Goal: Transaction & Acquisition: Purchase product/service

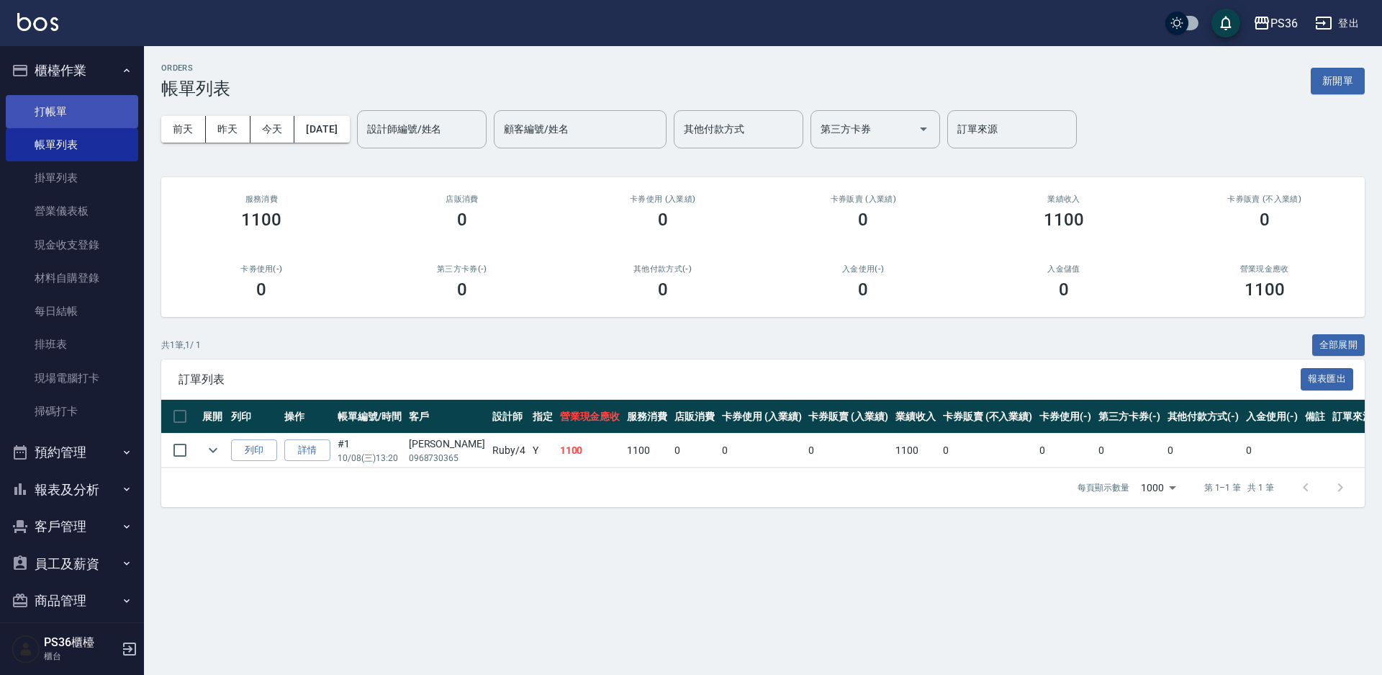
click at [73, 114] on link "打帳單" at bounding box center [72, 111] width 132 height 33
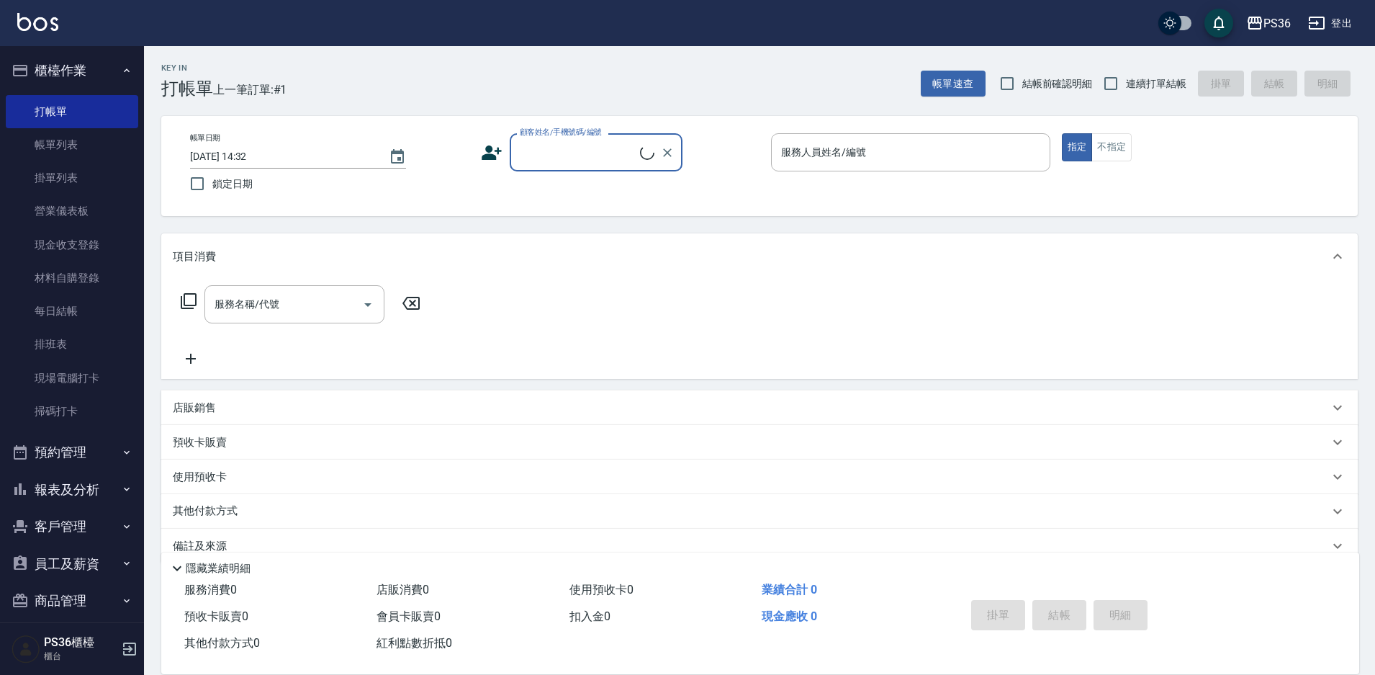
click at [624, 161] on input "顧客姓名/手機號碼/編號" at bounding box center [578, 152] width 124 height 25
type input "[PERSON_NAME]/0968533986/"
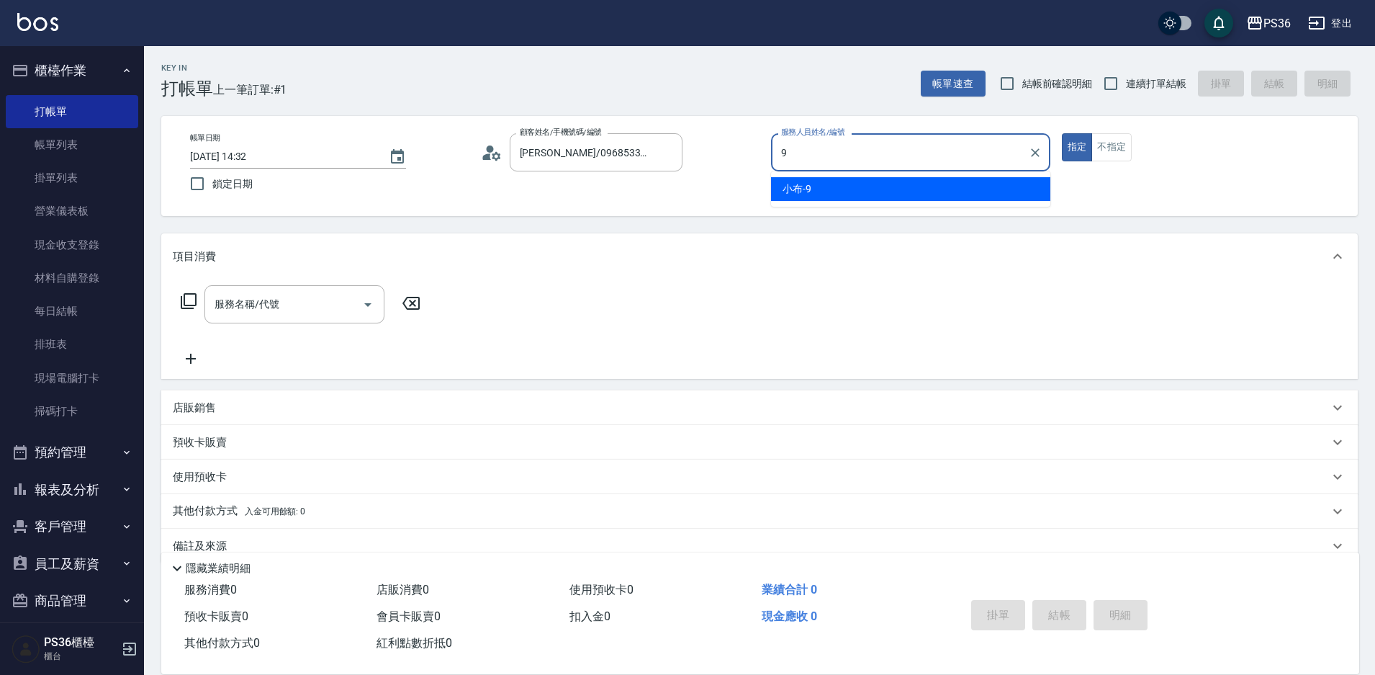
type input "小布-9"
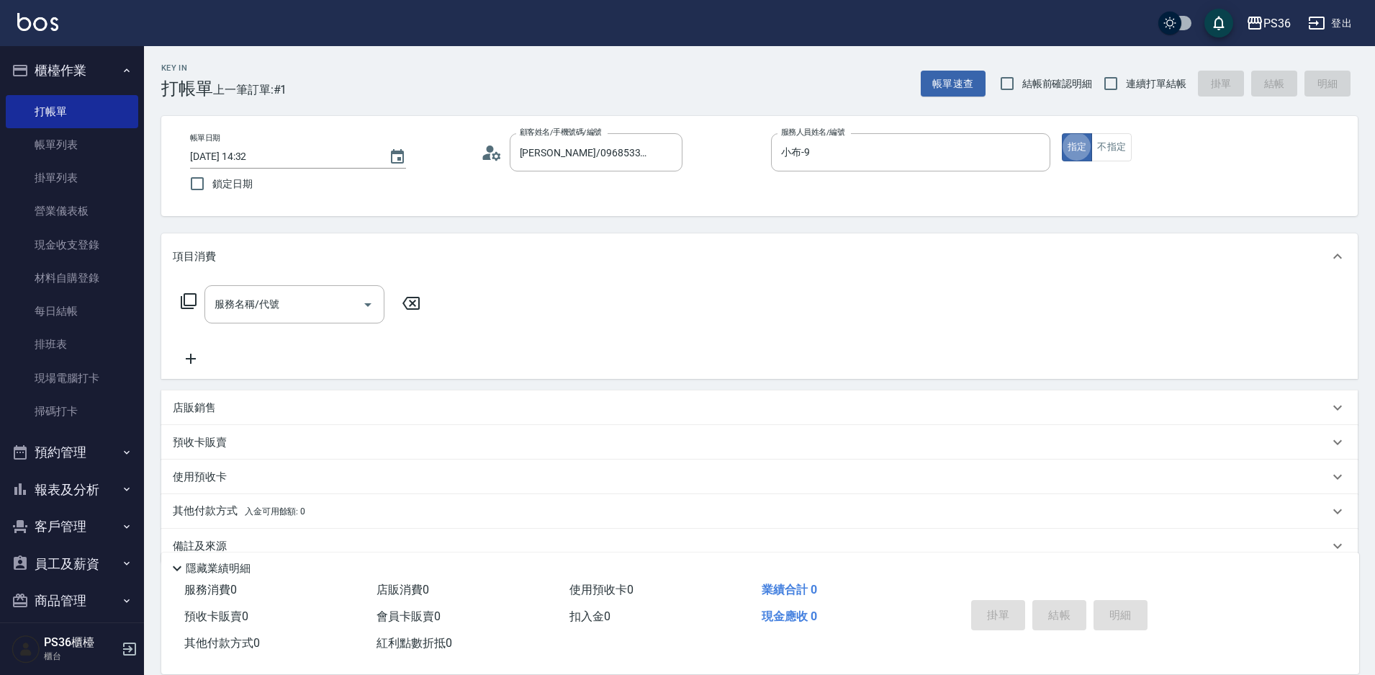
type button "true"
type input "1"
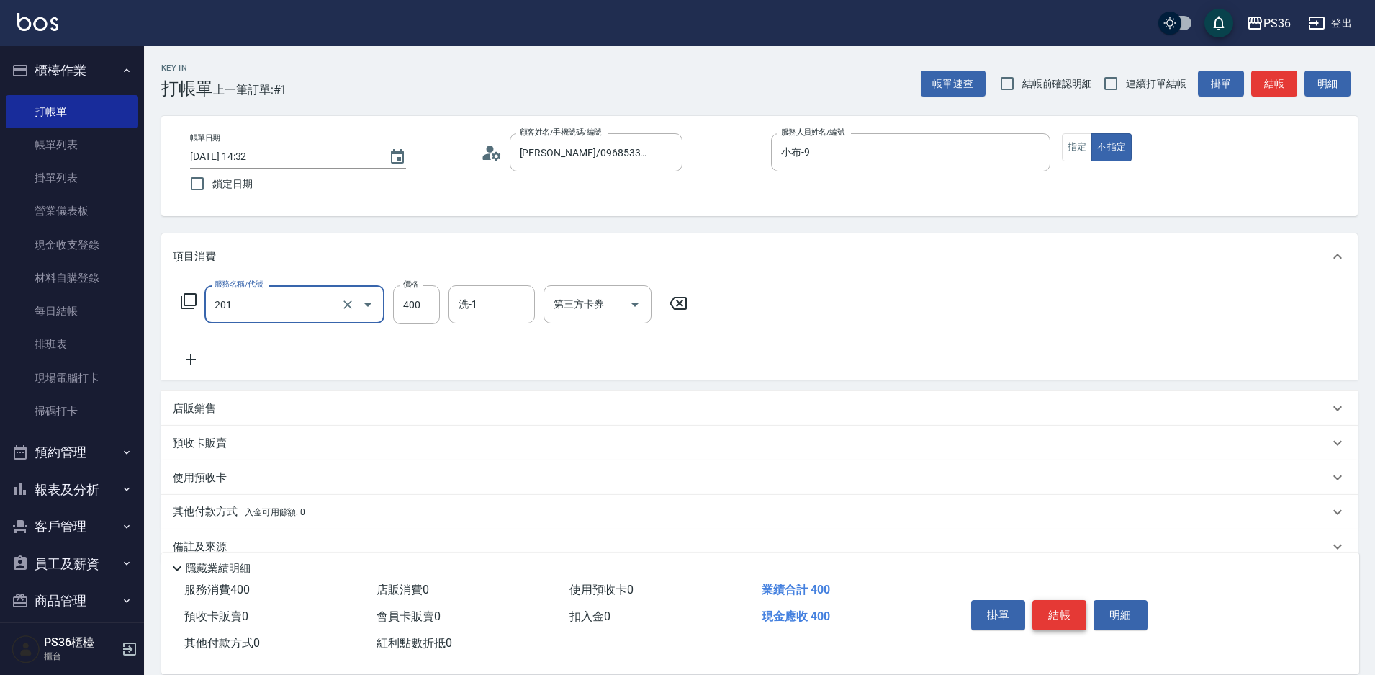
type input "C級洗剪(201)"
click at [1059, 620] on button "結帳" at bounding box center [1060, 615] width 54 height 30
